Goal: Information Seeking & Learning: Find contact information

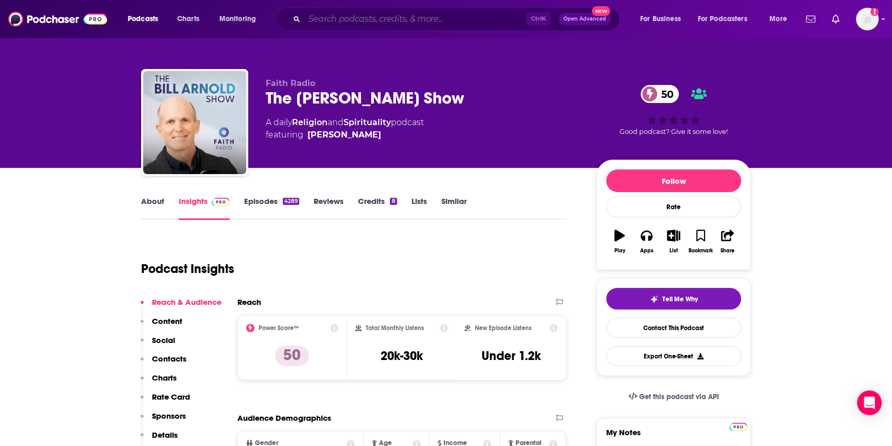
click at [325, 21] on input "Search podcasts, credits, & more..." at bounding box center [415, 19] width 222 height 16
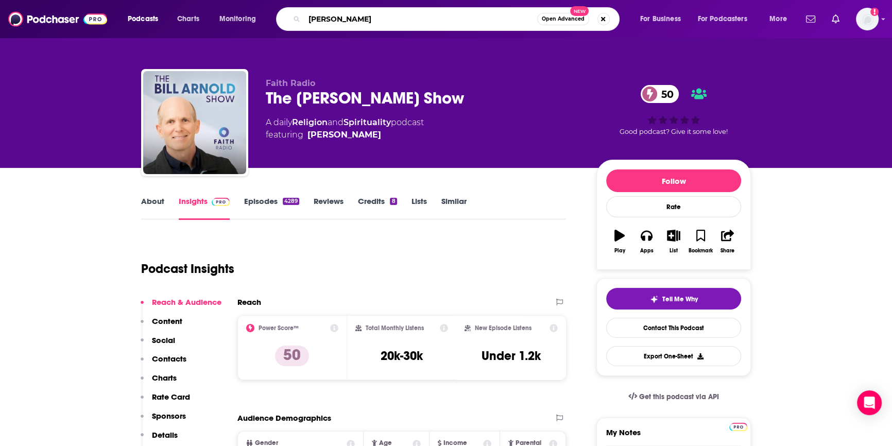
type input "[PERSON_NAME]"
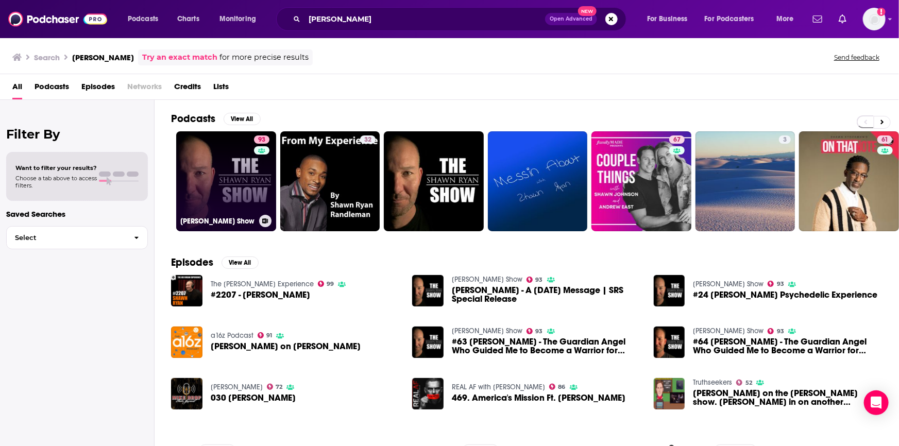
click at [225, 196] on link "93 [PERSON_NAME] Show" at bounding box center [226, 181] width 100 height 100
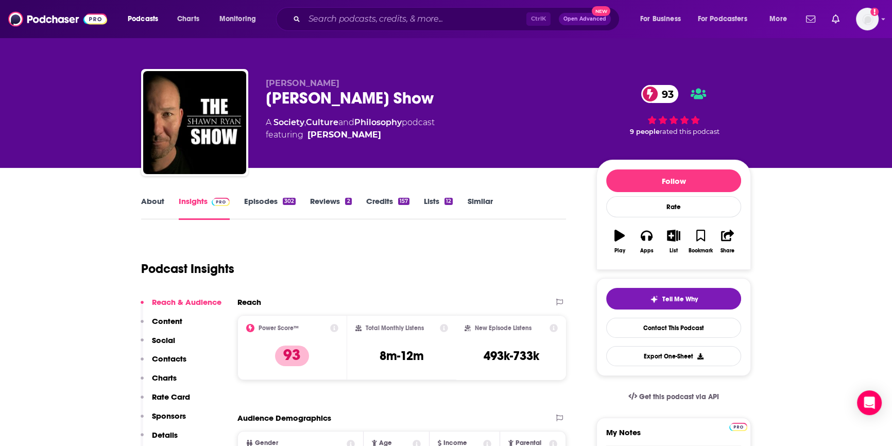
click at [192, 201] on link "Insights" at bounding box center [204, 208] width 51 height 24
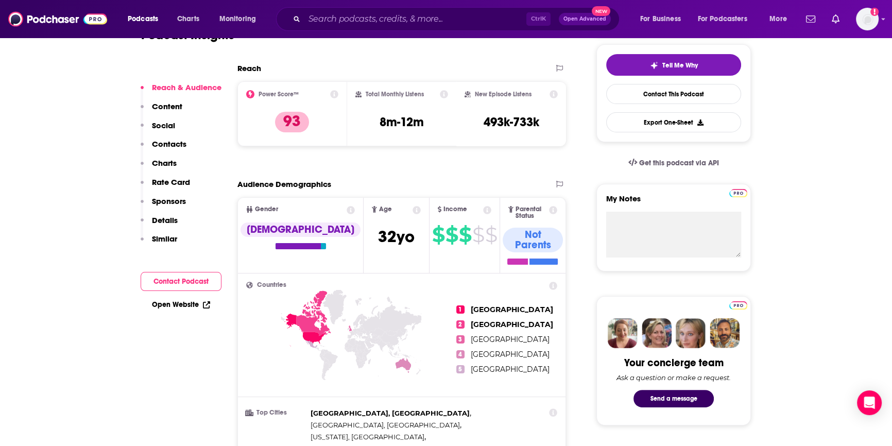
click at [178, 277] on button "Contact Podcast" at bounding box center [181, 281] width 81 height 19
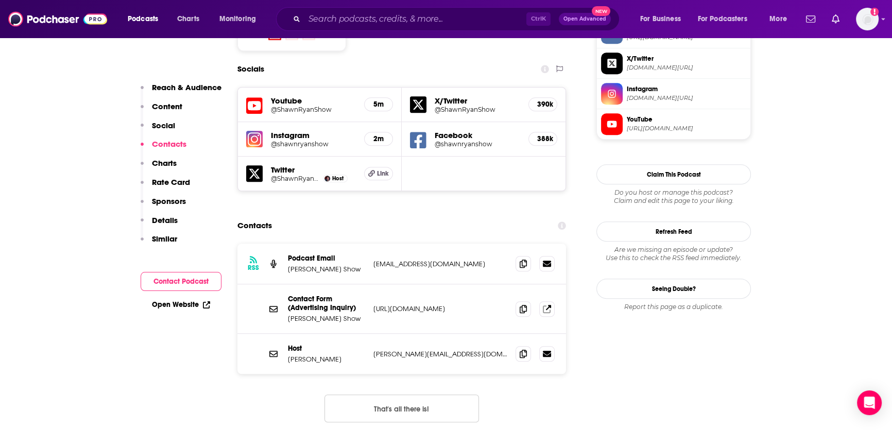
scroll to position [919, 0]
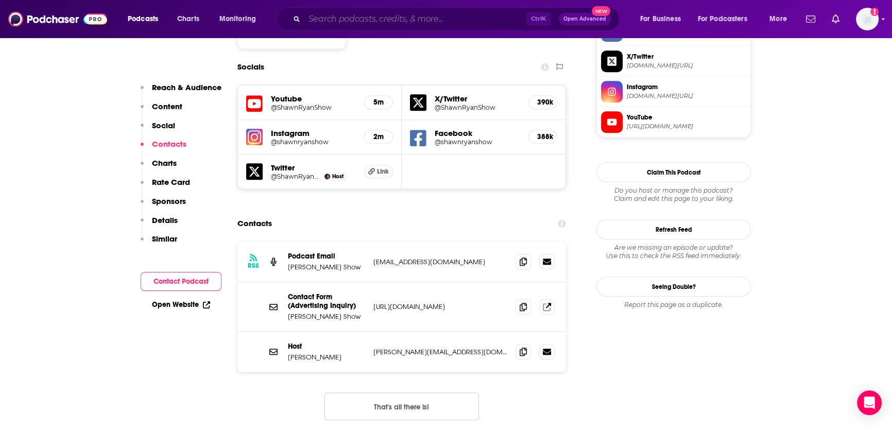
click at [313, 19] on input "Search podcasts, credits, & more..." at bounding box center [415, 19] width 222 height 16
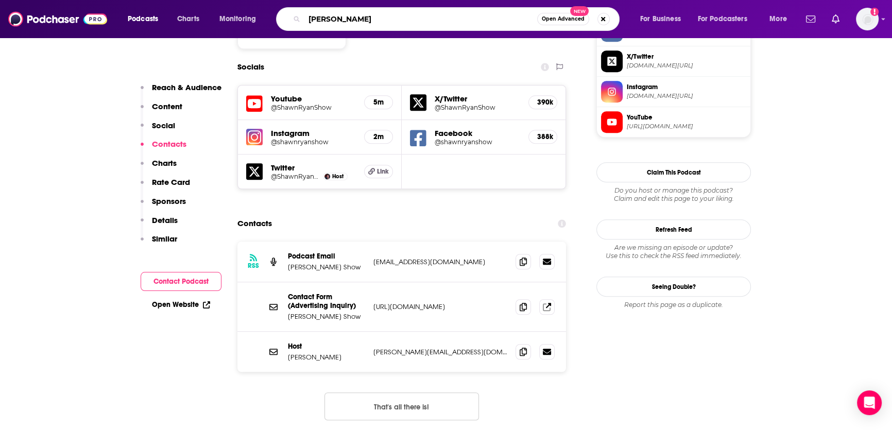
type input "[PERSON_NAME]"
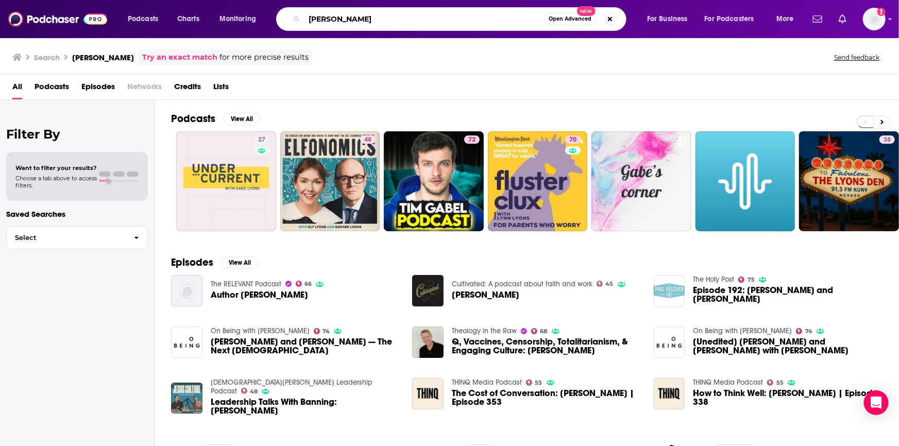
drag, startPoint x: 328, startPoint y: 17, endPoint x: 267, endPoint y: 4, distance: 62.7
click at [267, 4] on div "Podcasts Charts Monitoring [PERSON_NAME] Open Advanced New For Business For Pod…" at bounding box center [449, 19] width 899 height 38
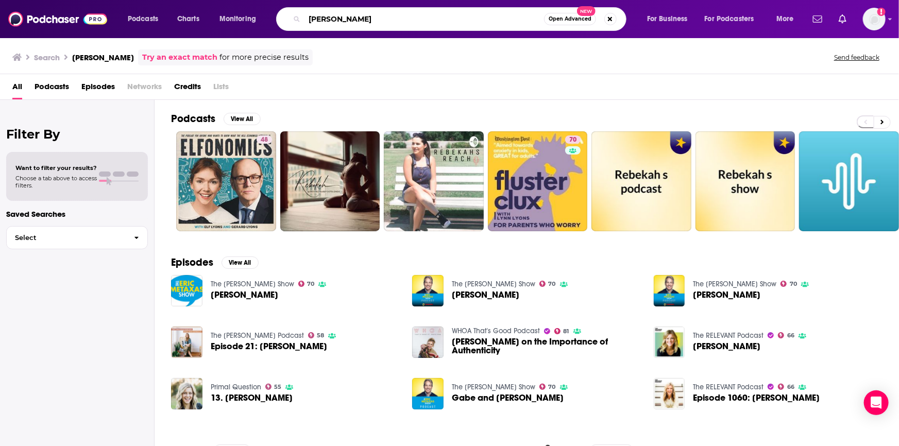
drag, startPoint x: 382, startPoint y: 24, endPoint x: 83, endPoint y: -41, distance: 305.6
click at [83, 0] on html "Podcasts Charts Monitoring [PERSON_NAME] Open Advanced New For Business For Pod…" at bounding box center [449, 223] width 899 height 446
type input "rhythms for life"
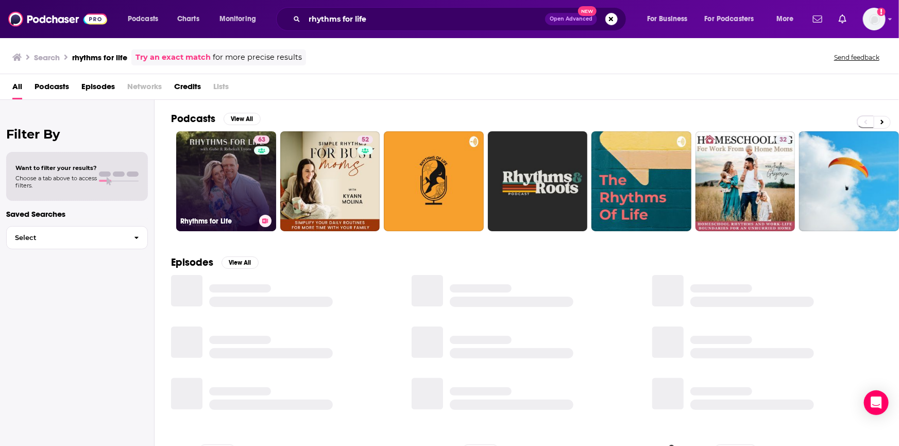
click at [234, 165] on link "63 Rhythms for Life" at bounding box center [226, 181] width 100 height 100
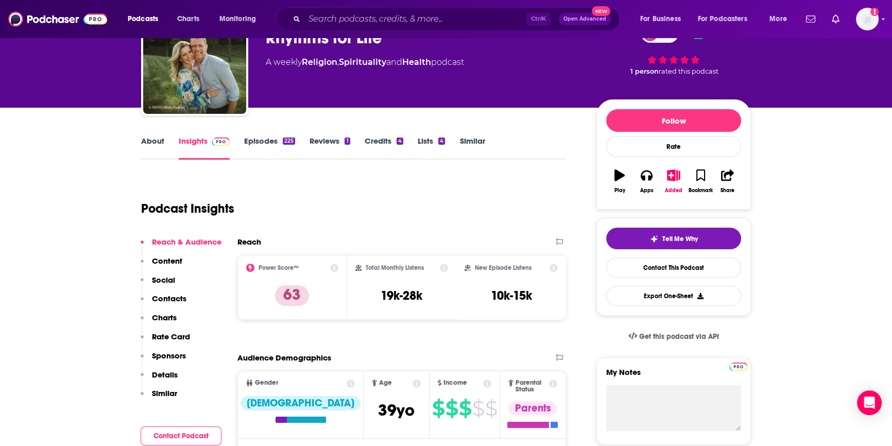
scroll to position [234, 0]
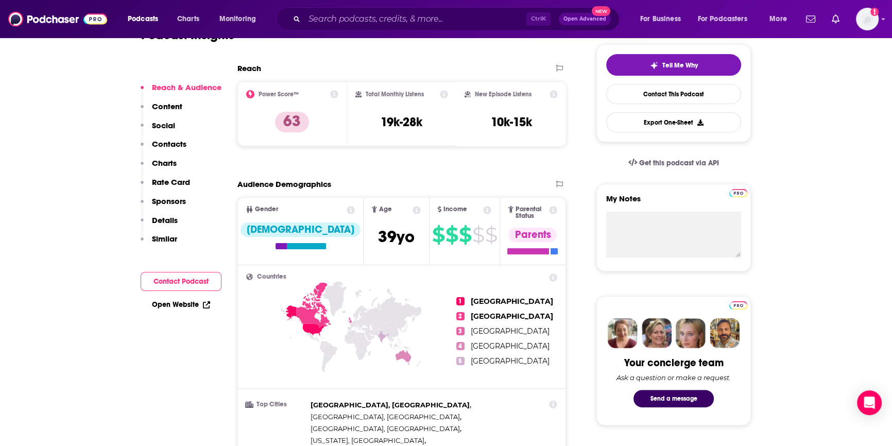
click at [192, 282] on button "Contact Podcast" at bounding box center [181, 281] width 81 height 19
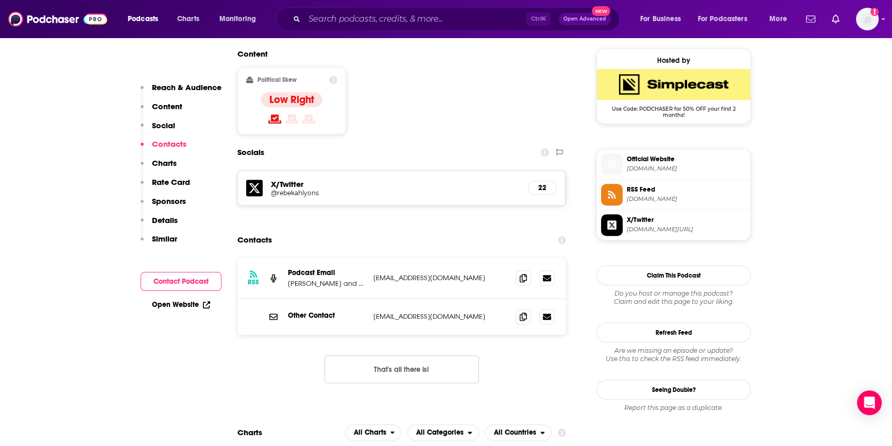
scroll to position [837, 0]
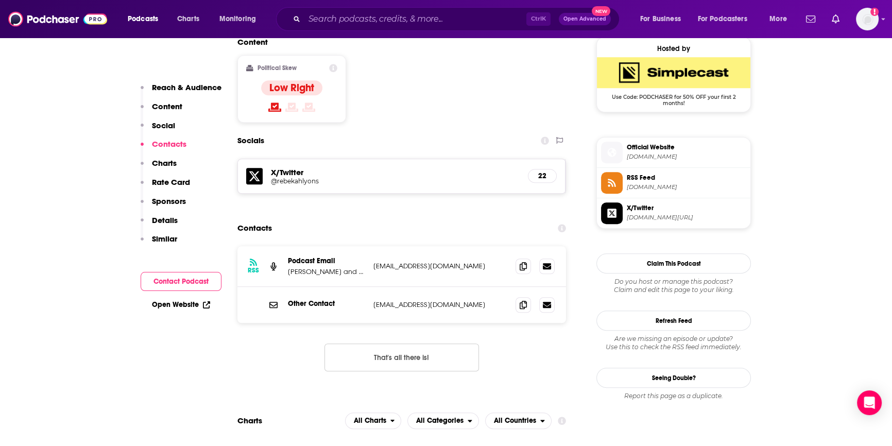
drag, startPoint x: 487, startPoint y: 192, endPoint x: 361, endPoint y: 198, distance: 125.3
click at [0, 0] on div "Podcast Email [PERSON_NAME] and [PERSON_NAME] [EMAIL_ADDRESS][DOMAIN_NAME] [EMA…" at bounding box center [0, 0] width 0 height 0
copy div "be [PERSON_NAME] [EMAIL_ADDRESS][DOMAIN_NAME]"
drag, startPoint x: 486, startPoint y: 228, endPoint x: 374, endPoint y: 228, distance: 112.3
click at [374, 300] on p "[EMAIL_ADDRESS][DOMAIN_NAME]" at bounding box center [440, 304] width 134 height 9
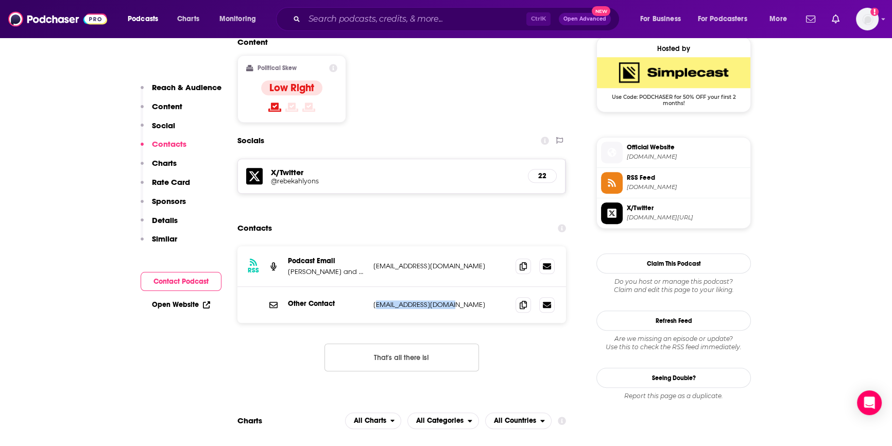
copy p "[EMAIL_ADDRESS][DOMAIN_NAME]"
click at [467, 287] on div "Other Contact [EMAIL_ADDRESS][DOMAIN_NAME] [EMAIL_ADDRESS][DOMAIN_NAME]" at bounding box center [401, 305] width 329 height 36
drag, startPoint x: 462, startPoint y: 231, endPoint x: 370, endPoint y: 233, distance: 92.7
click at [370, 287] on div "Other Contact [EMAIL_ADDRESS][DOMAIN_NAME] [EMAIL_ADDRESS][DOMAIN_NAME]" at bounding box center [401, 305] width 329 height 36
copy p "[EMAIL_ADDRESS][DOMAIN_NAME]"
